Goal: Task Accomplishment & Management: Complete application form

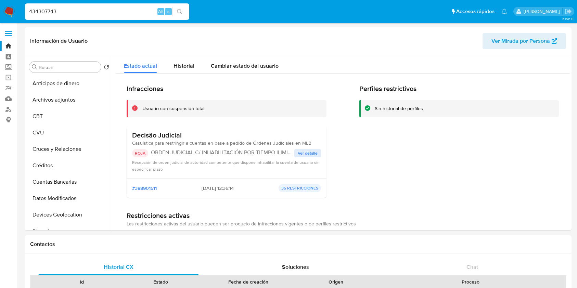
select select "10"
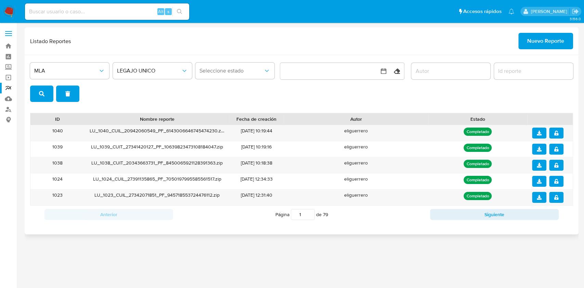
click at [543, 46] on span "Nuevo Reporte" at bounding box center [545, 41] width 37 height 15
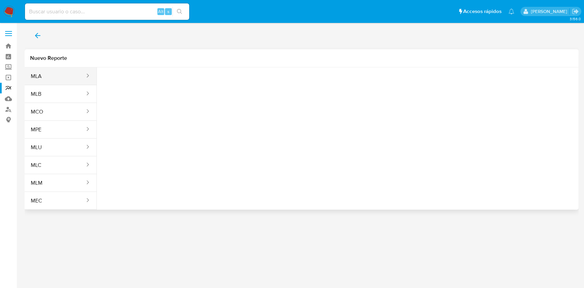
click at [67, 76] on button "MLA" at bounding box center [55, 76] width 61 height 16
click at [141, 88] on span "Seleccione una opcion" at bounding box center [136, 85] width 60 height 7
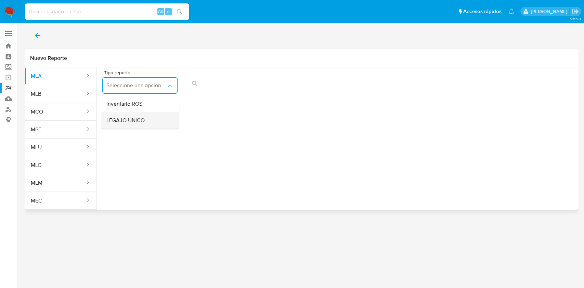
click at [142, 127] on div "LEGAJO UNICO" at bounding box center [137, 120] width 63 height 16
click at [245, 87] on span "CDI" at bounding box center [217, 85] width 60 height 7
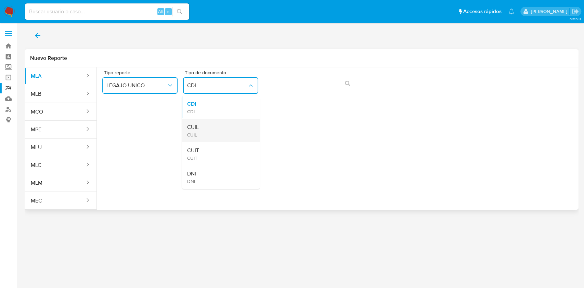
click at [234, 125] on div "CUIL CUIL" at bounding box center [218, 130] width 63 height 23
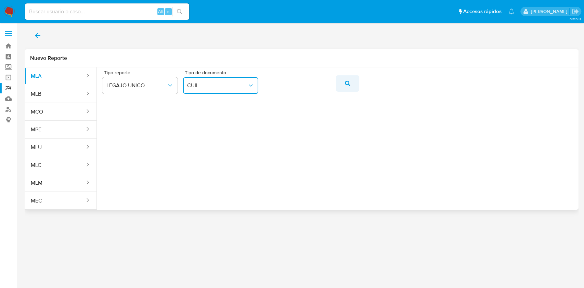
click at [345, 82] on icon "action-search" at bounding box center [347, 83] width 5 height 5
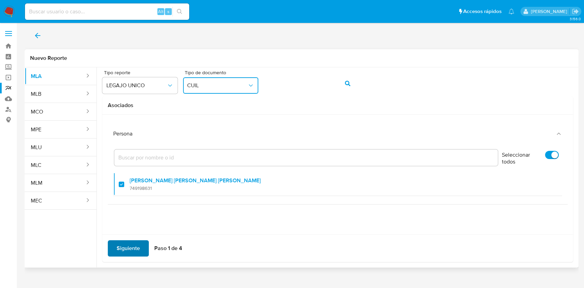
click at [127, 249] on span "Siguiente" at bounding box center [128, 248] width 23 height 15
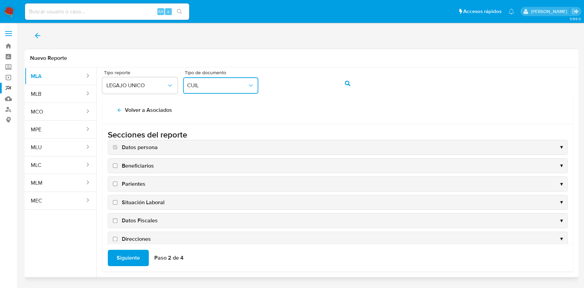
click at [159, 199] on span "Situación Laboral" at bounding box center [143, 203] width 43 height 8
click at [117, 200] on input "Situación Laboral" at bounding box center [115, 202] width 4 height 4
checkbox input "true"
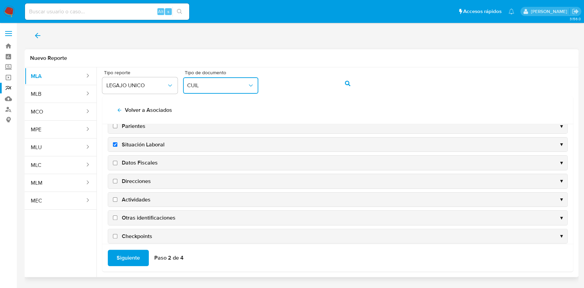
scroll to position [64, 0]
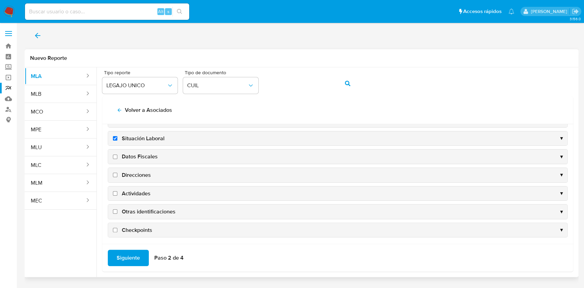
click at [138, 158] on span "Datos Fiscales" at bounding box center [140, 157] width 36 height 8
click at [117, 158] on input "Datos Fiscales" at bounding box center [115, 157] width 4 height 4
checkbox input "true"
click at [136, 174] on span "Direcciones" at bounding box center [136, 175] width 29 height 8
click at [117, 174] on input "Direcciones" at bounding box center [115, 175] width 4 height 4
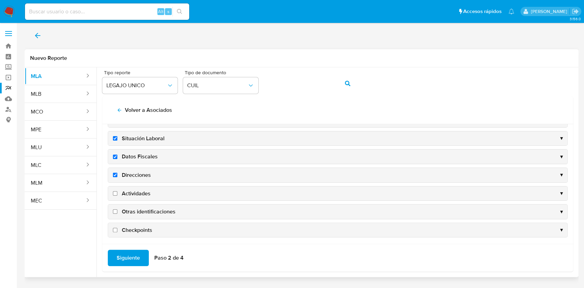
checkbox input "true"
click at [133, 193] on span "Actividades" at bounding box center [136, 194] width 29 height 8
click at [117, 193] on input "Actividades" at bounding box center [115, 193] width 4 height 4
checkbox input "true"
click at [132, 211] on span "Otras identificaciones" at bounding box center [149, 212] width 54 height 8
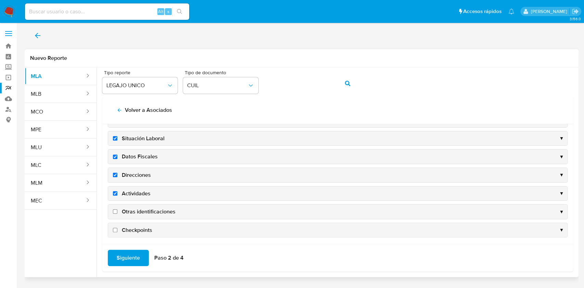
click at [117, 211] on input "Otras identificaciones" at bounding box center [115, 211] width 4 height 4
checkbox input "true"
click at [128, 259] on span "Siguiente" at bounding box center [128, 257] width 23 height 15
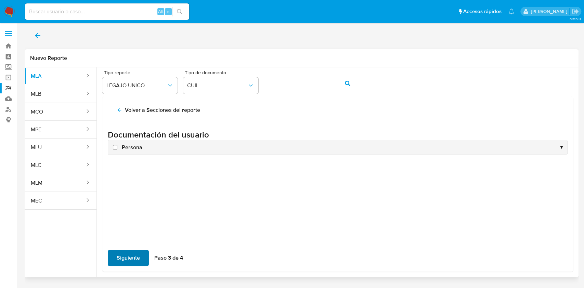
scroll to position [0, 0]
click at [128, 146] on span "Persona" at bounding box center [132, 148] width 21 height 8
click at [117, 146] on input "Persona" at bounding box center [115, 147] width 4 height 4
checkbox input "true"
click at [127, 255] on span "Siguiente" at bounding box center [128, 257] width 23 height 15
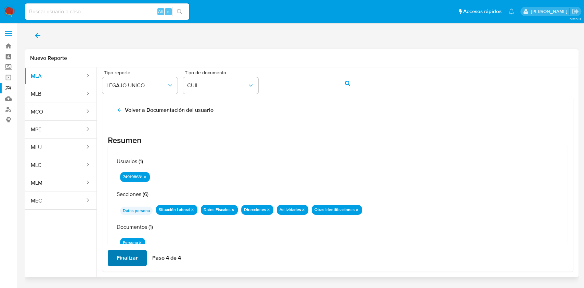
click at [127, 255] on span "Finalizar" at bounding box center [127, 257] width 21 height 15
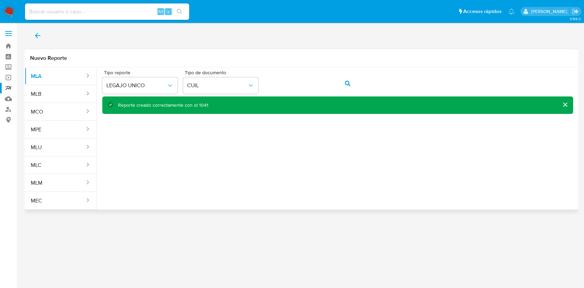
click at [39, 29] on span "back" at bounding box center [38, 35] width 8 height 15
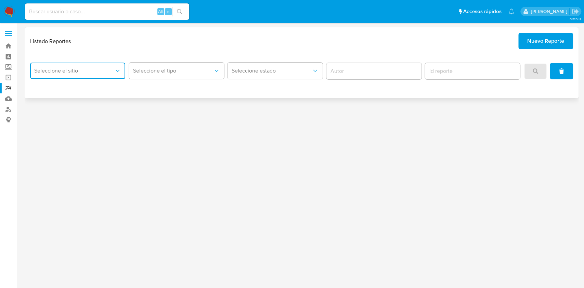
click at [64, 73] on span "Seleccione el sitio" at bounding box center [74, 70] width 80 height 7
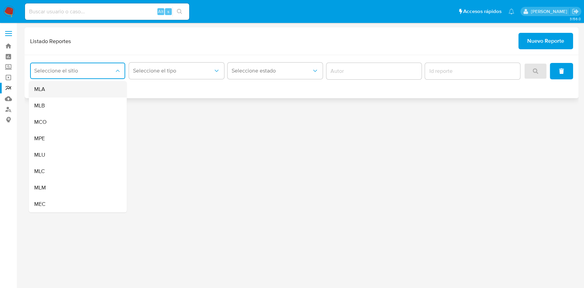
click at [65, 92] on div "MLA" at bounding box center [75, 89] width 83 height 16
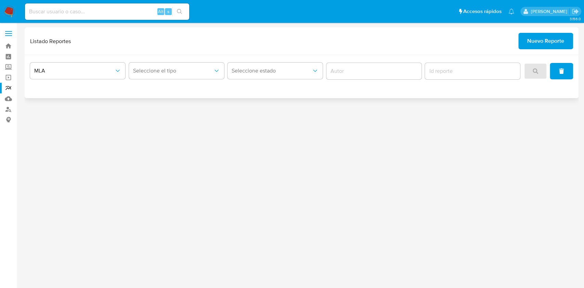
click at [180, 60] on div "MLA Seleccione el tipo Seleccione estado" at bounding box center [302, 76] width 554 height 43
click at [180, 68] on span "Seleccione el tipo" at bounding box center [173, 70] width 80 height 7
click at [184, 103] on div "LEGAJO UNICO" at bounding box center [174, 105] width 83 height 16
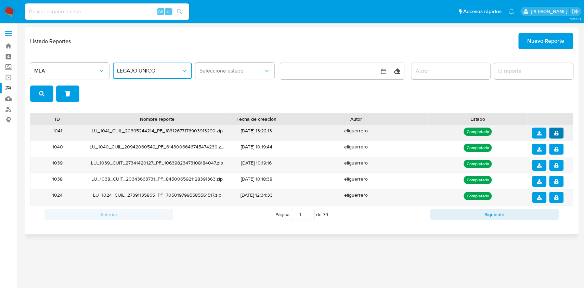
click at [554, 129] on span "notify_security" at bounding box center [556, 133] width 5 height 10
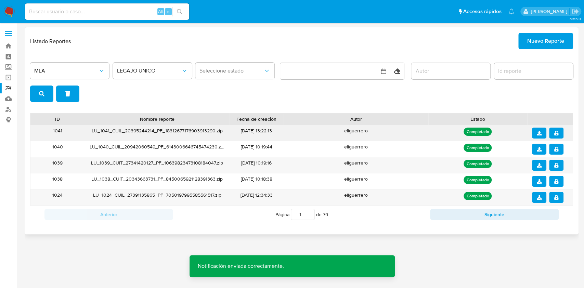
click at [535, 131] on button "download" at bounding box center [539, 133] width 14 height 11
